Goal: Transaction & Acquisition: Purchase product/service

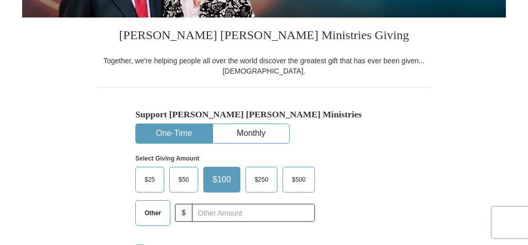
click at [161, 213] on span "Other" at bounding box center [152, 212] width 27 height 15
click at [0, 0] on input "Other" at bounding box center [0, 0] width 0 height 0
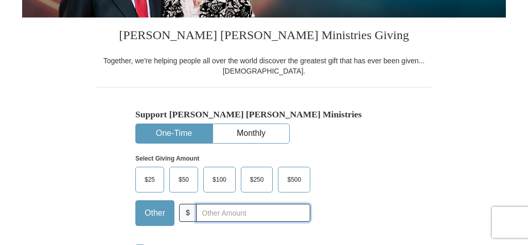
scroll to position [428, 0]
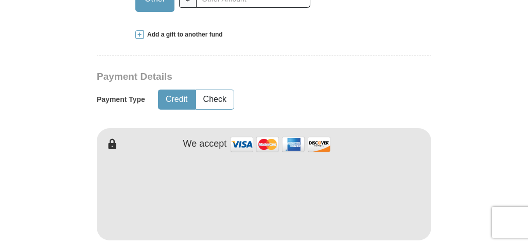
click at [141, 33] on span at bounding box center [139, 34] width 8 height 8
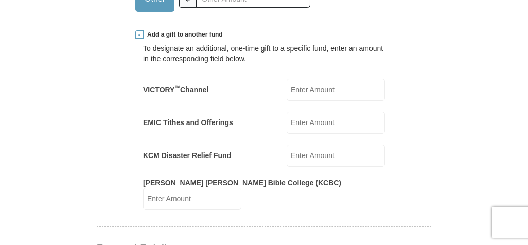
click at [328, 121] on input "EMIC Tithes and Offerings" at bounding box center [336, 123] width 98 height 22
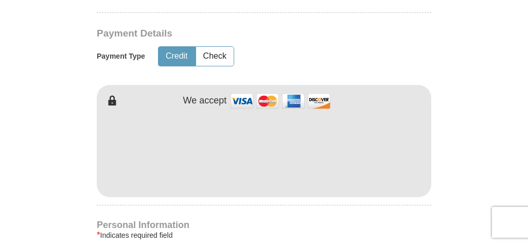
scroll to position [857, 0]
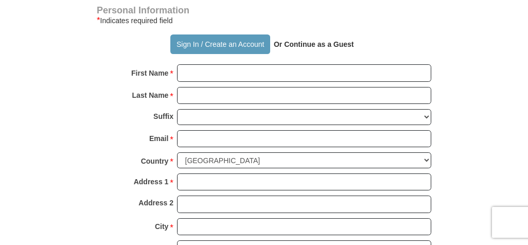
type input "90"
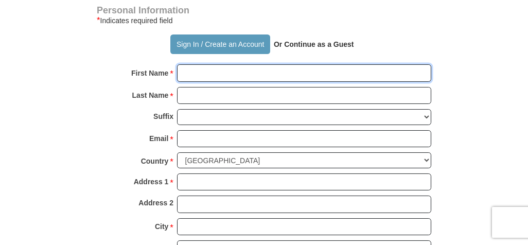
click at [286, 64] on input "First Name *" at bounding box center [304, 72] width 254 height 17
type input "[PERSON_NAME]"
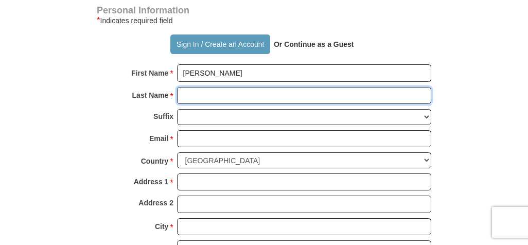
click at [192, 88] on input "Last Name *" at bounding box center [304, 95] width 254 height 17
type input "Lal"
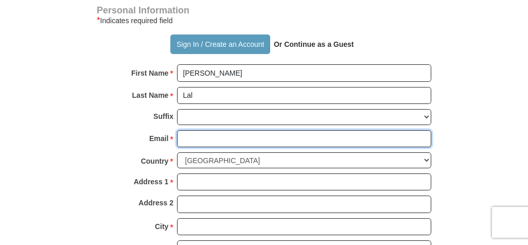
click at [186, 130] on input "Email *" at bounding box center [304, 138] width 254 height 17
type input "[EMAIL_ADDRESS][DOMAIN_NAME]"
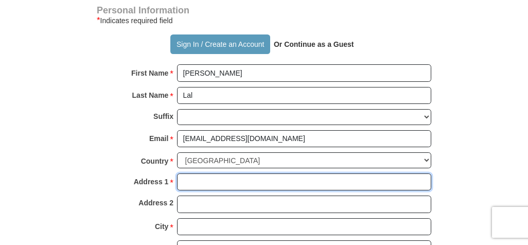
click at [193, 174] on input "Address 1 *" at bounding box center [304, 181] width 254 height 17
type input "1723 Pecos Circle"
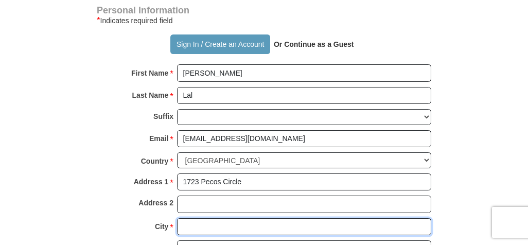
click at [210, 218] on input "City *" at bounding box center [304, 226] width 254 height 17
type input "Stockton"
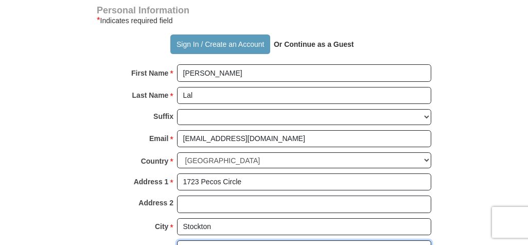
click at [396, 240] on select "Choose [US_STATE] [US_STATE] [US_STATE] [US_STATE] [US_STATE] Armed Forces Amer…" at bounding box center [304, 248] width 254 height 16
select select "CA"
click at [177, 240] on select "Choose [US_STATE] [US_STATE] [US_STATE] [US_STATE] [US_STATE] Armed Forces Amer…" at bounding box center [304, 248] width 254 height 16
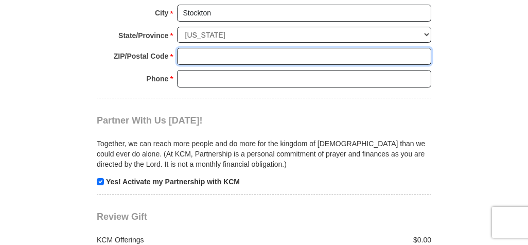
click at [251, 48] on input "ZIP/Postal Code *" at bounding box center [304, 56] width 254 height 17
type input "95209"
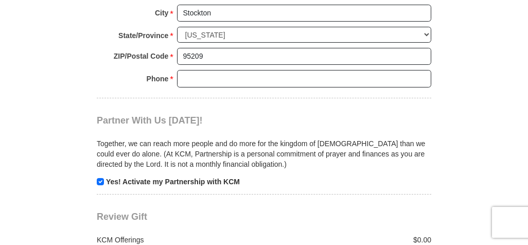
click at [426, 98] on div "Partner With Us [DATE]! Together, we can reach more people and do more for the …" at bounding box center [264, 142] width 334 height 88
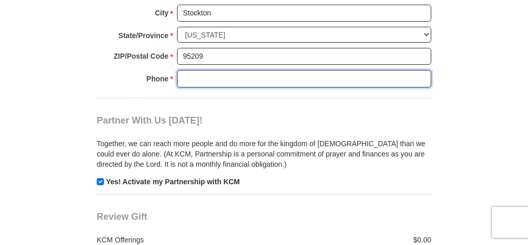
click at [407, 70] on input "Phone * *" at bounding box center [304, 78] width 254 height 17
type input "2098989773"
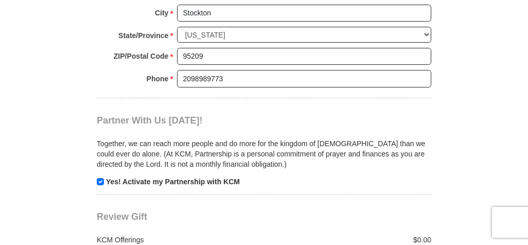
scroll to position [1284, 0]
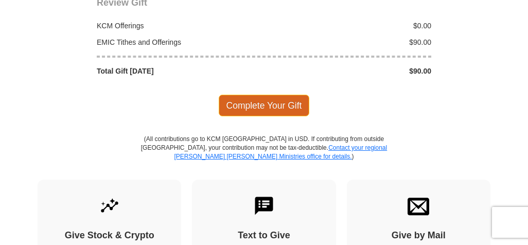
click at [295, 95] on span "Complete Your Gift" at bounding box center [264, 106] width 91 height 22
